Goal: Navigation & Orientation: Understand site structure

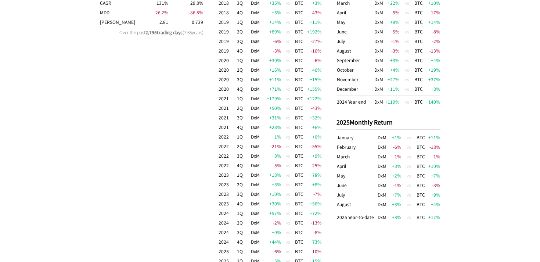
scroll to position [840, 0]
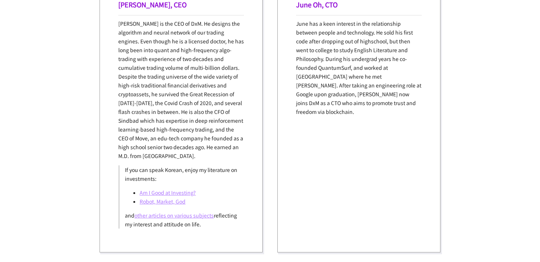
click at [178, 203] on link "Robot, Market, God" at bounding box center [163, 201] width 46 height 7
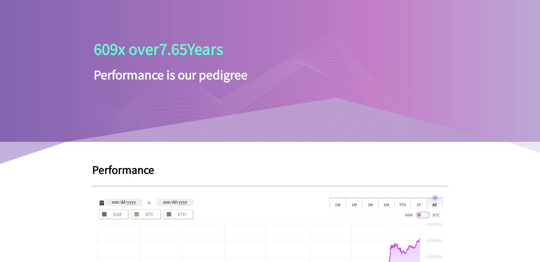
scroll to position [65, 0]
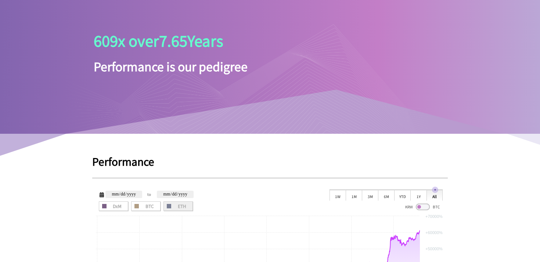
click at [179, 204] on span "ETH" at bounding box center [178, 206] width 24 height 4
click at [172, 204] on span "ETH" at bounding box center [178, 206] width 24 height 4
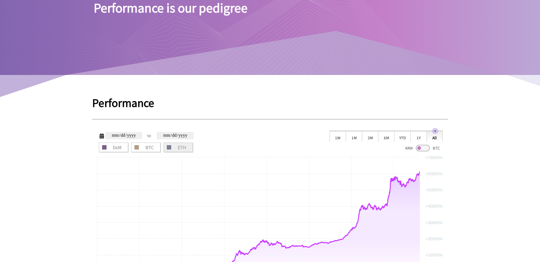
click at [182, 148] on span "ETH" at bounding box center [178, 147] width 24 height 4
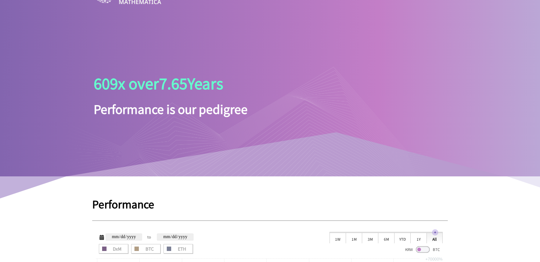
scroll to position [0, 0]
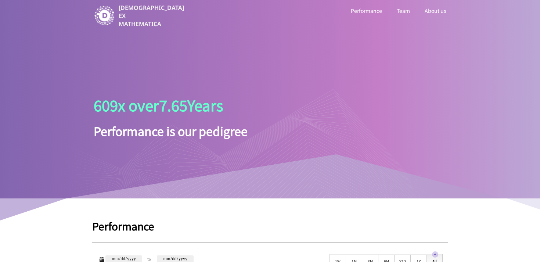
click at [399, 11] on link "Team" at bounding box center [403, 11] width 16 height 10
click at [436, 16] on ul "Performance Team About us" at bounding box center [325, 17] width 257 height 22
click at [436, 15] on link "About us" at bounding box center [435, 11] width 25 height 10
click at [359, 12] on link "Performance" at bounding box center [367, 11] width 34 height 10
click at [108, 12] on img at bounding box center [104, 15] width 21 height 21
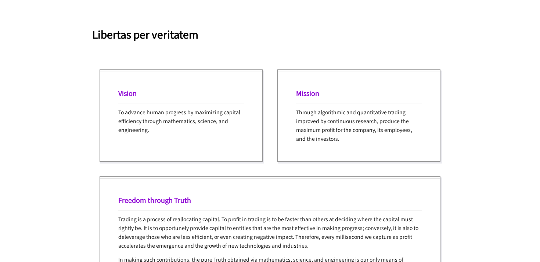
scroll to position [1531, 0]
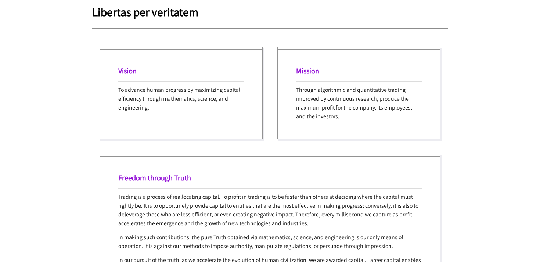
scroll to position [779, 0]
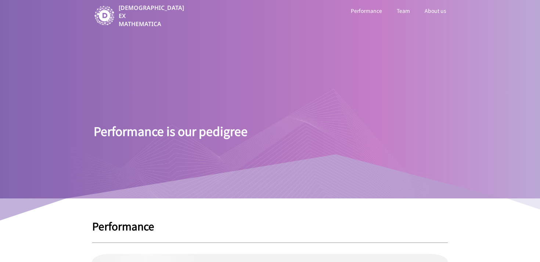
click at [104, 21] on img at bounding box center [104, 15] width 21 height 21
